Goal: Transaction & Acquisition: Book appointment/travel/reservation

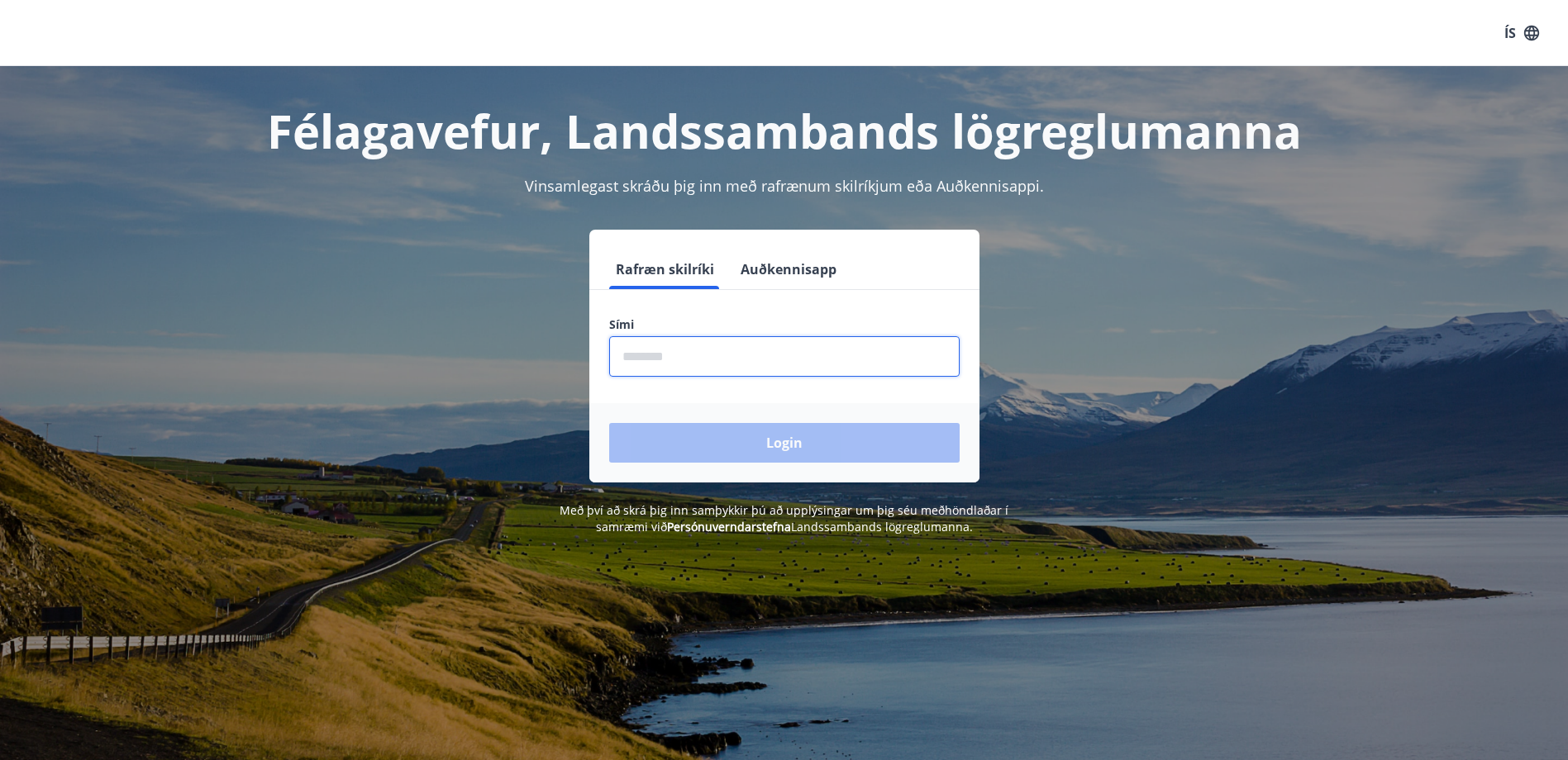
click at [711, 341] on input "phone" at bounding box center [784, 357] width 351 height 40
type input "********"
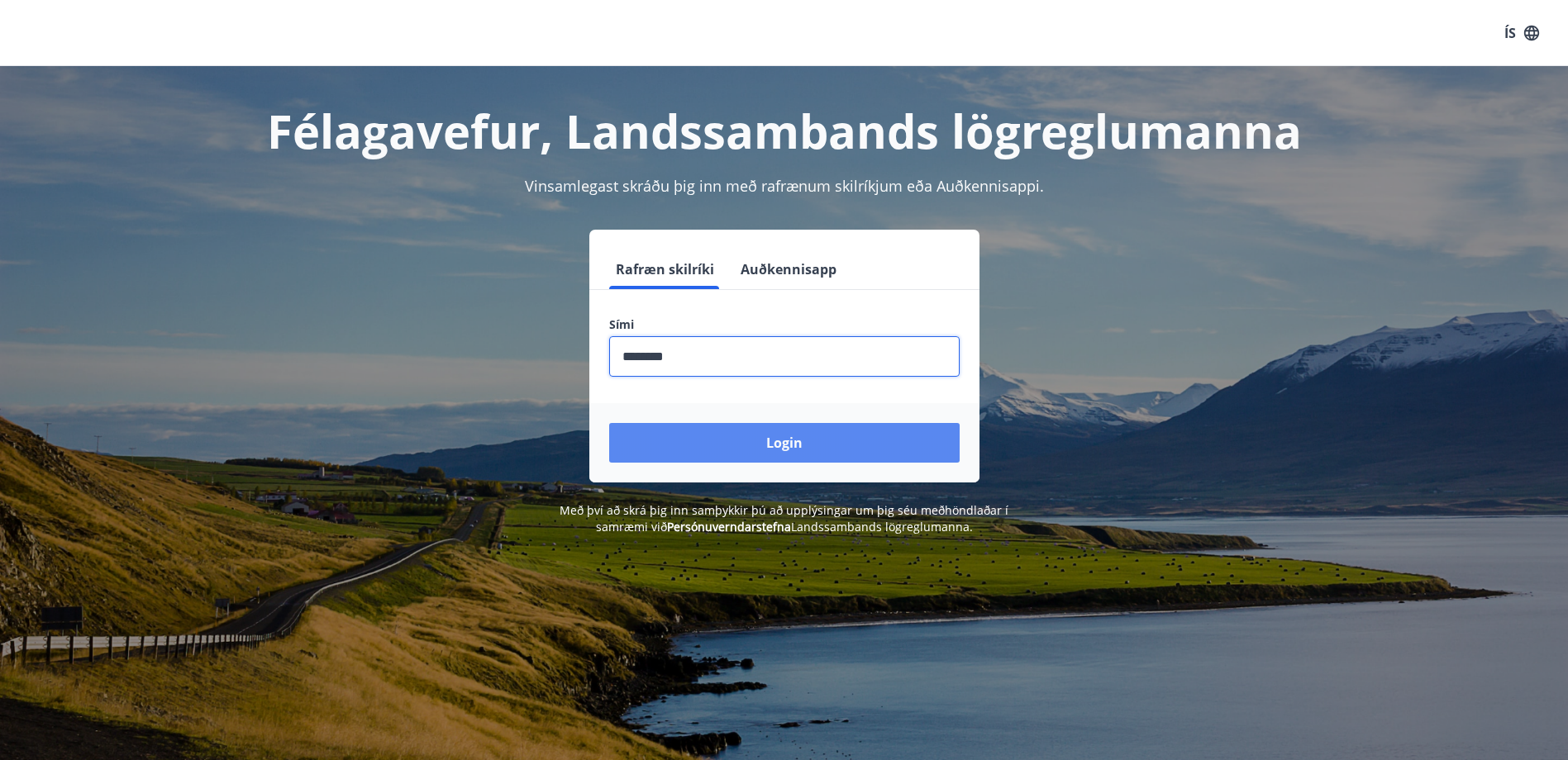
drag, startPoint x: 690, startPoint y: 439, endPoint x: 697, endPoint y: 437, distance: 7.3
click at [690, 439] on button "Login" at bounding box center [784, 443] width 351 height 39
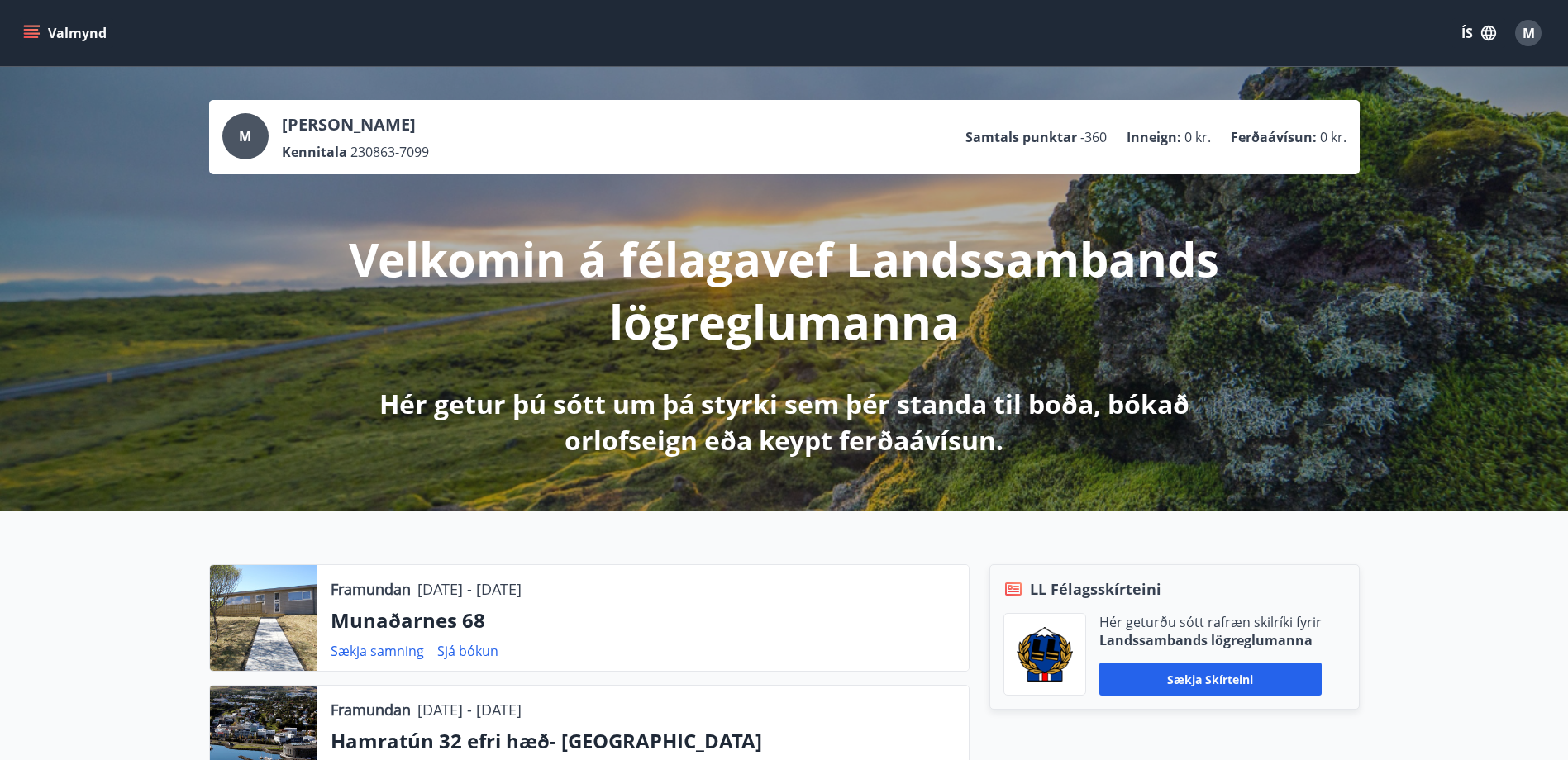
click at [28, 32] on icon "menu" at bounding box center [31, 32] width 17 height 17
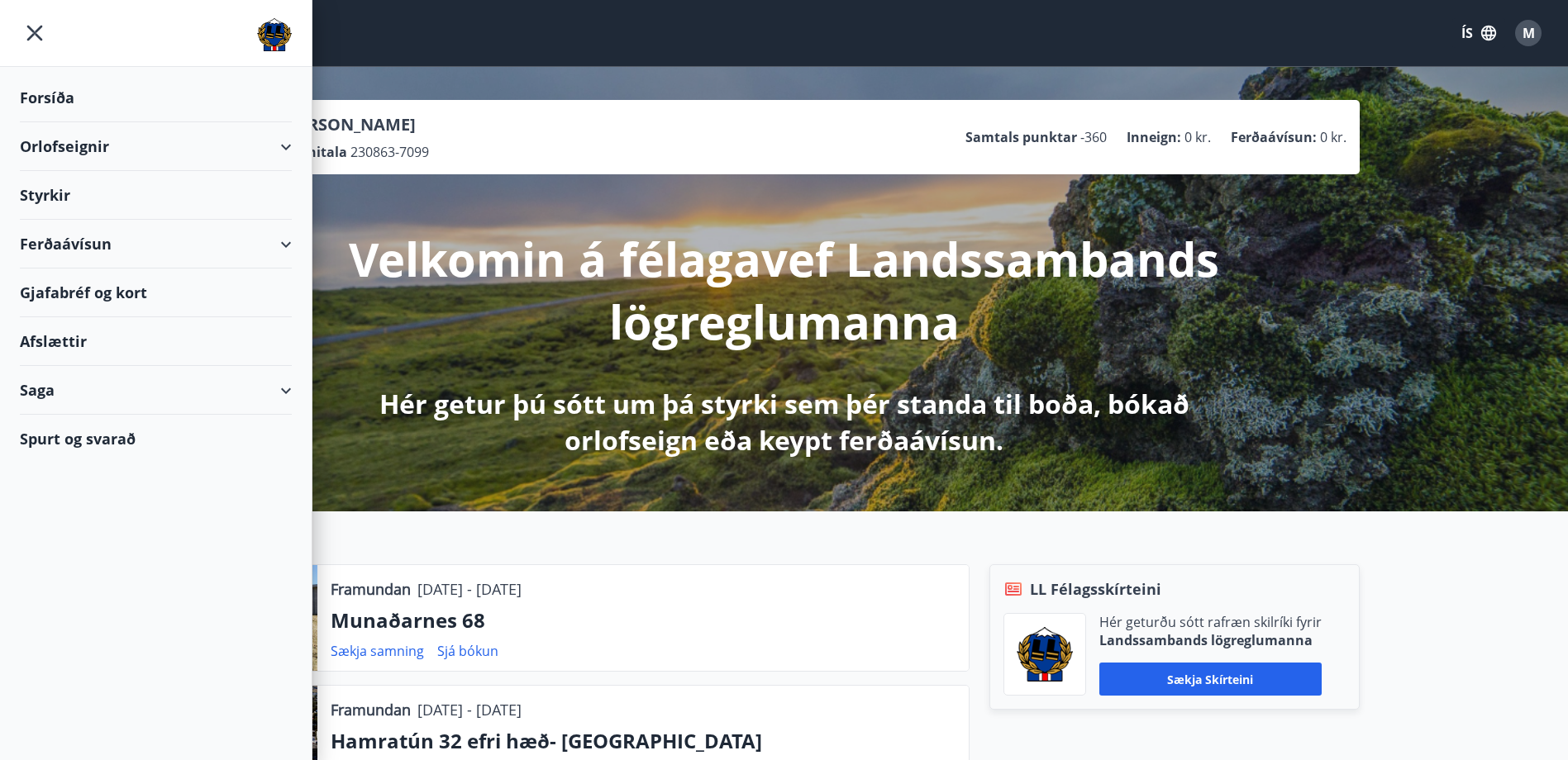
click at [288, 143] on div "Orlofseignir" at bounding box center [156, 147] width 272 height 49
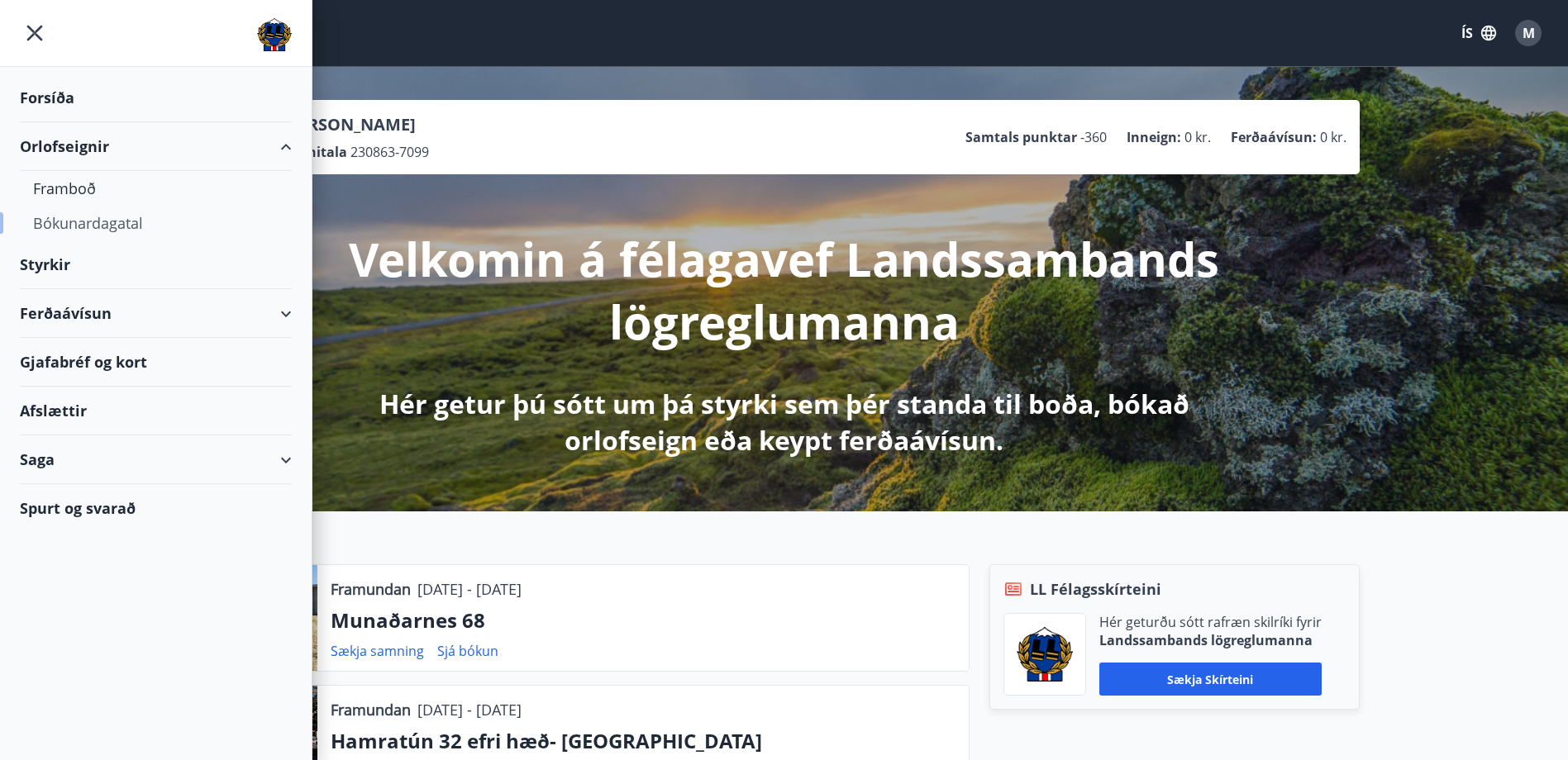
click at [150, 216] on div "Bókunardagatal" at bounding box center [156, 223] width 246 height 35
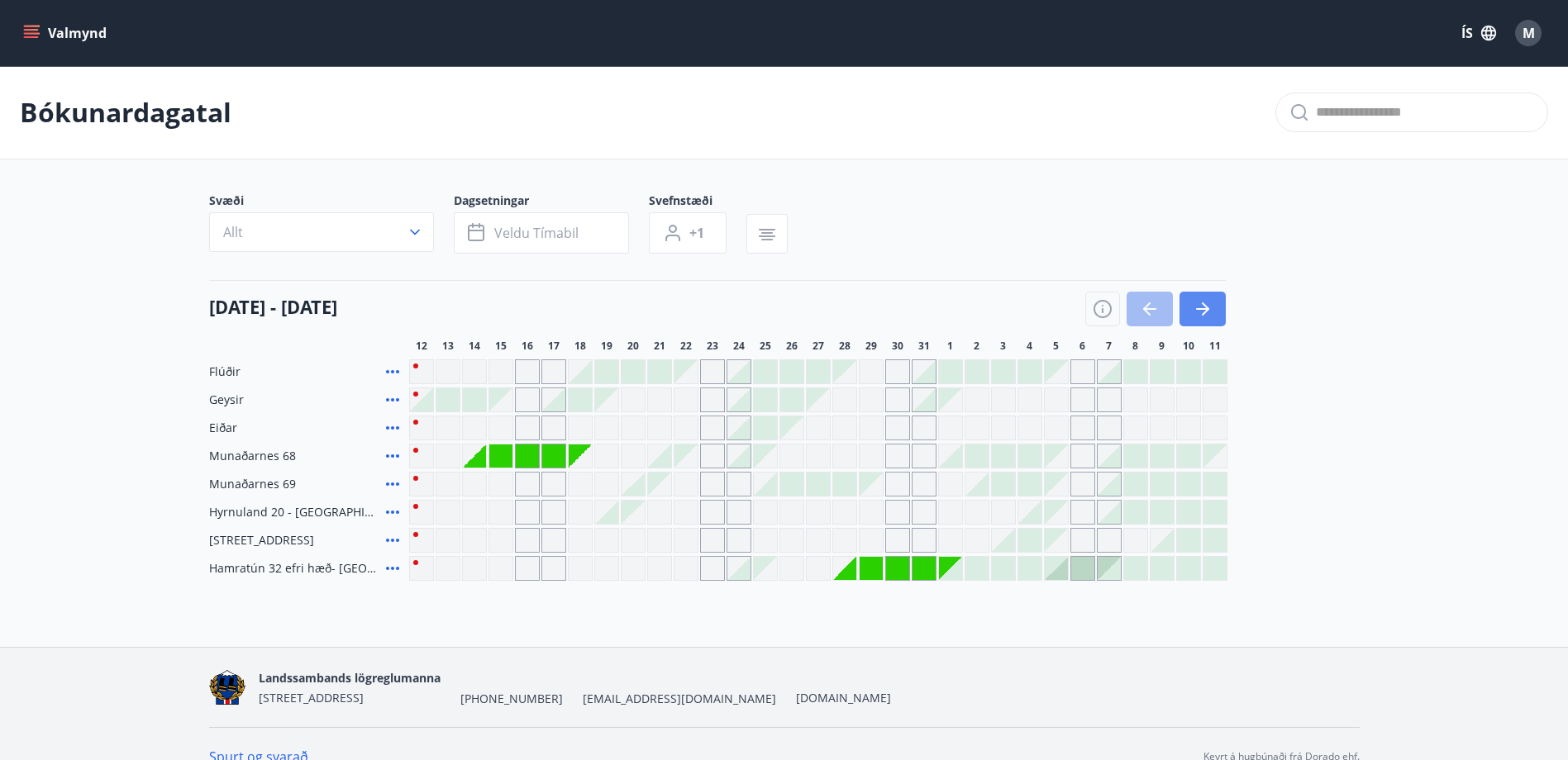
click at [1205, 303] on icon "button" at bounding box center [1202, 309] width 20 height 20
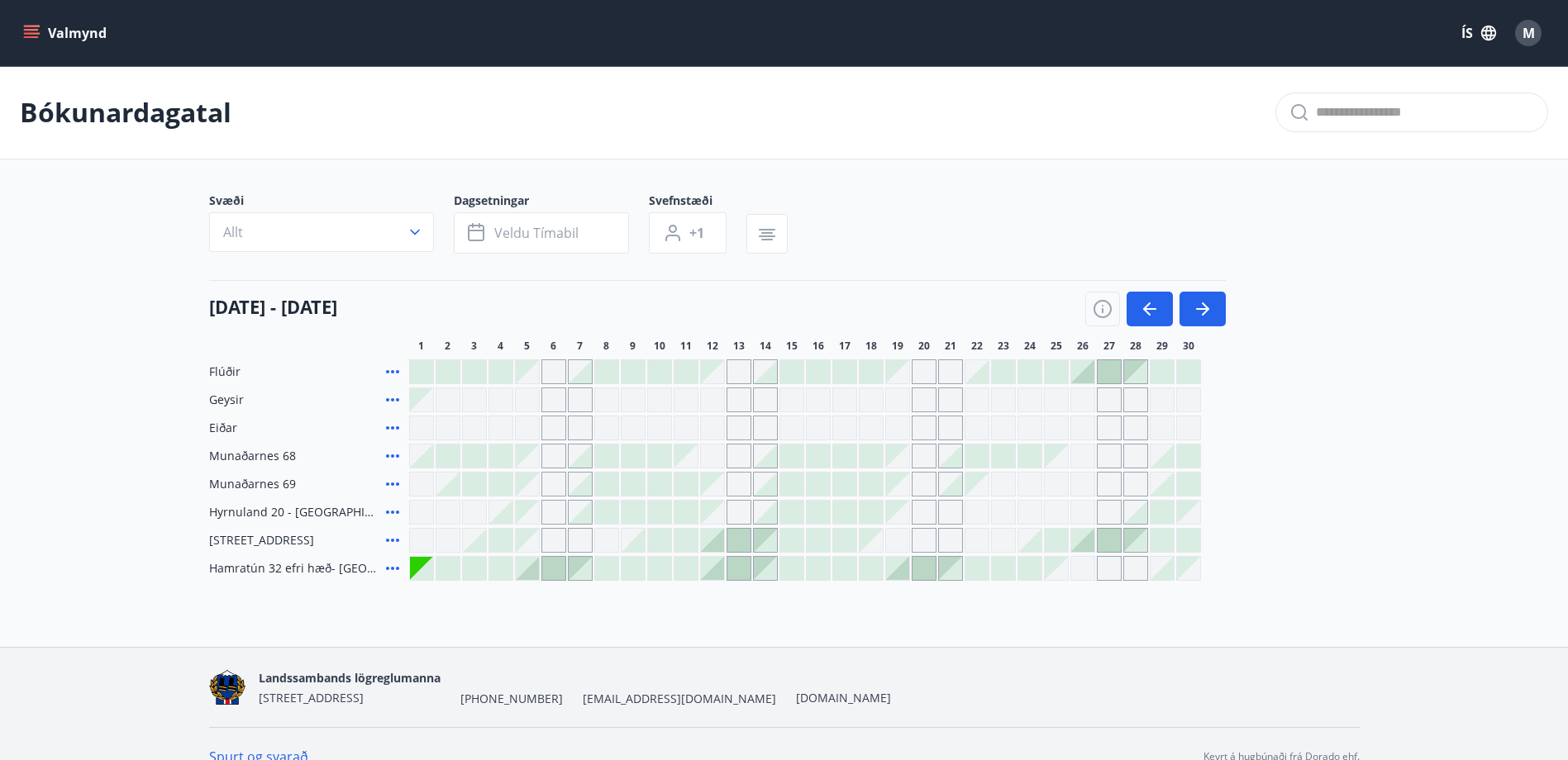
click at [586, 458] on div at bounding box center [580, 456] width 23 height 23
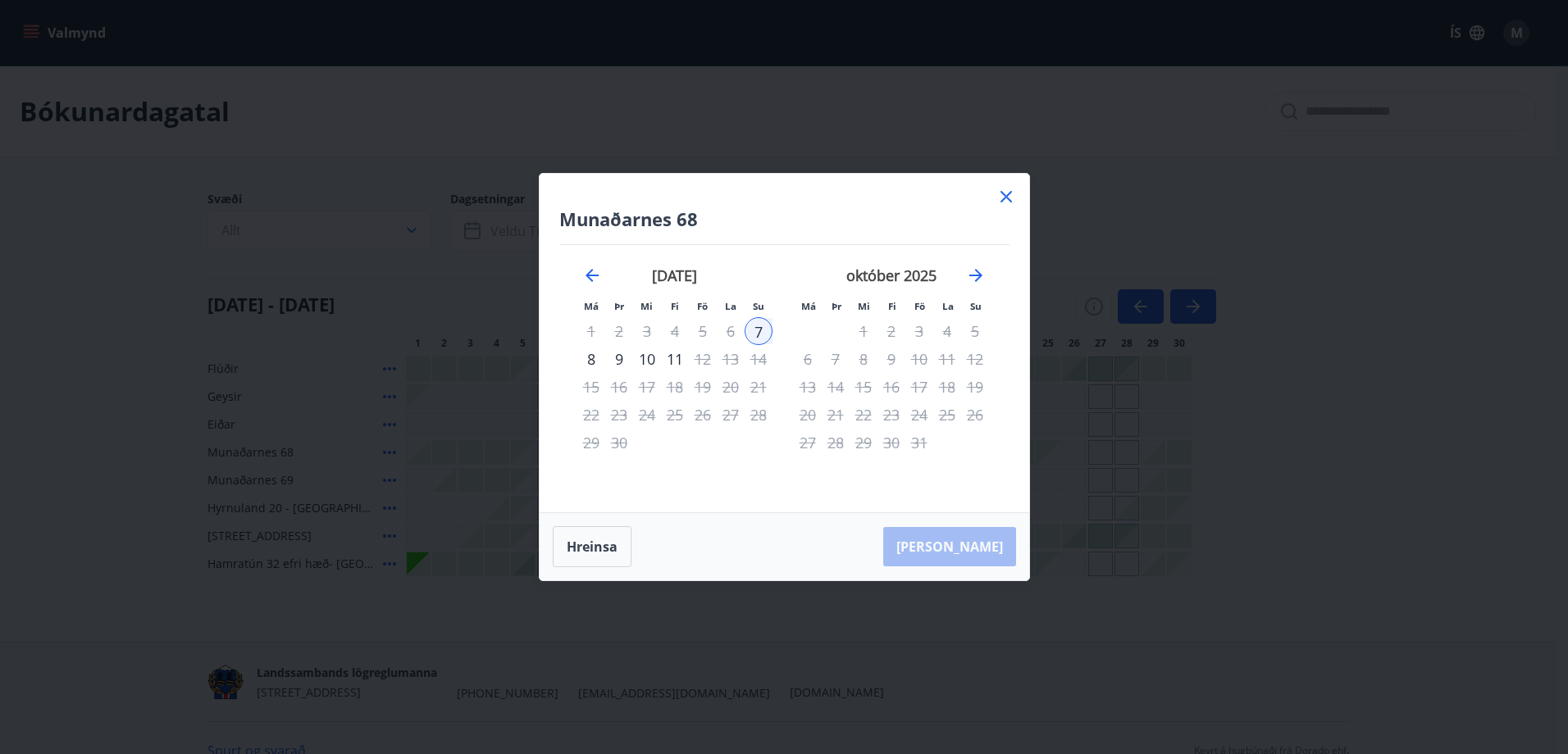
click at [642, 359] on div "10" at bounding box center [647, 359] width 28 height 28
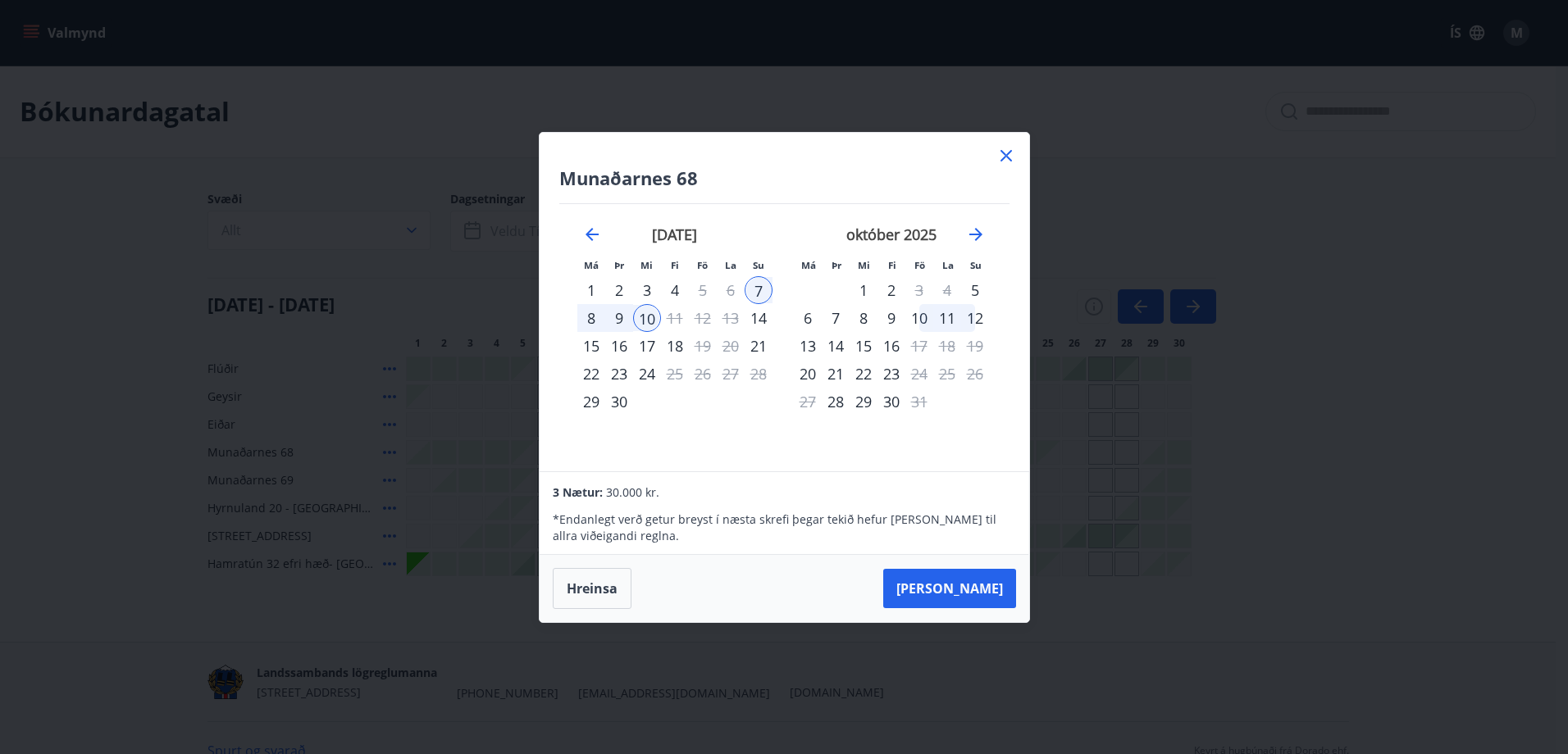
click at [1007, 155] on icon at bounding box center [1006, 155] width 11 height 11
